Goal: Task Accomplishment & Management: Use online tool/utility

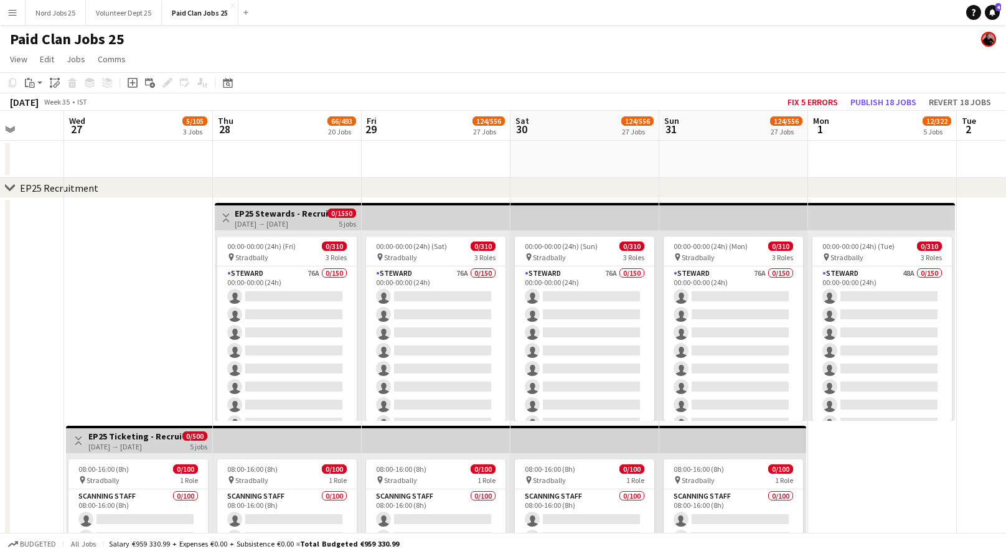
scroll to position [1, 0]
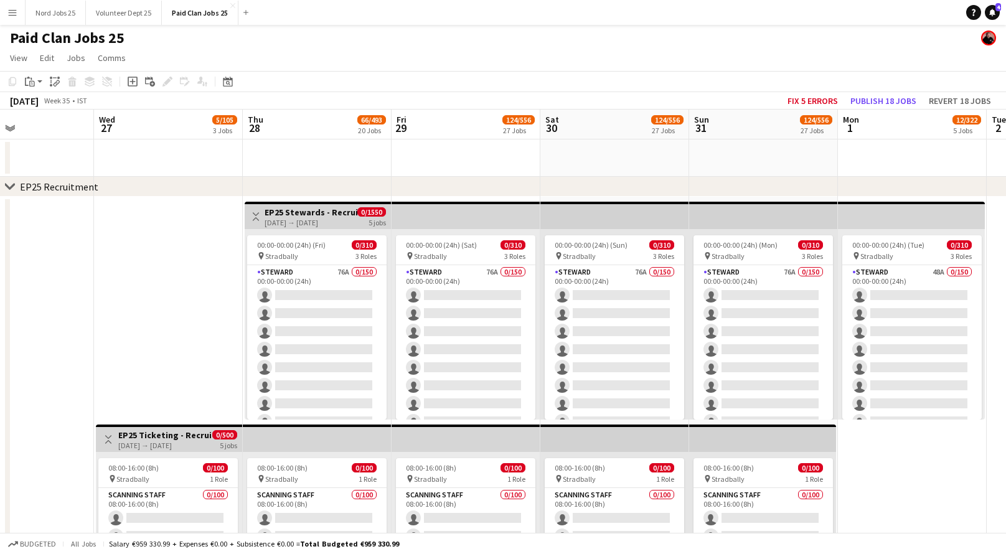
drag, startPoint x: 154, startPoint y: 439, endPoint x: 183, endPoint y: 291, distance: 151.6
